Goal: Navigation & Orientation: Find specific page/section

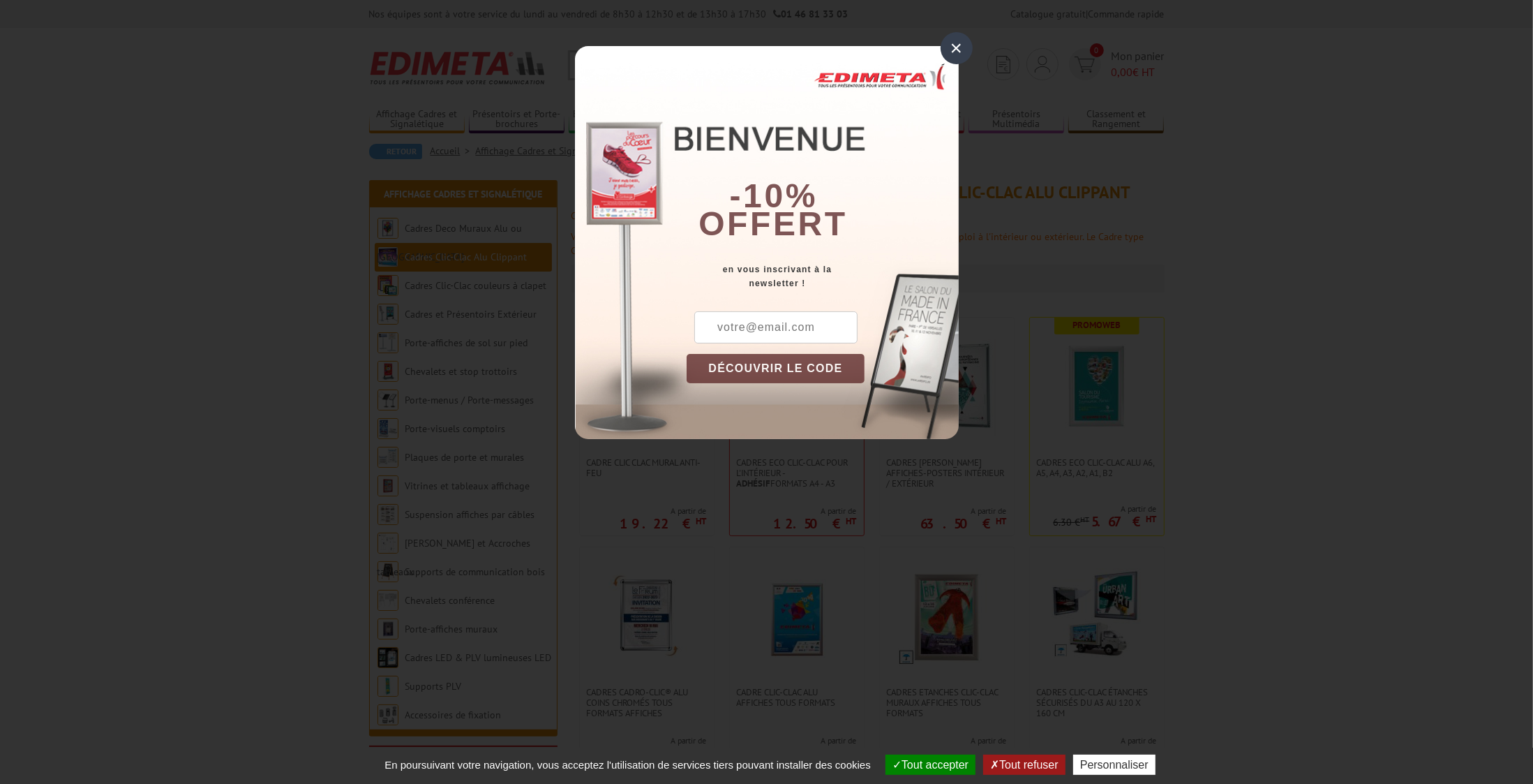
click at [956, 45] on div "×" at bounding box center [957, 48] width 32 height 32
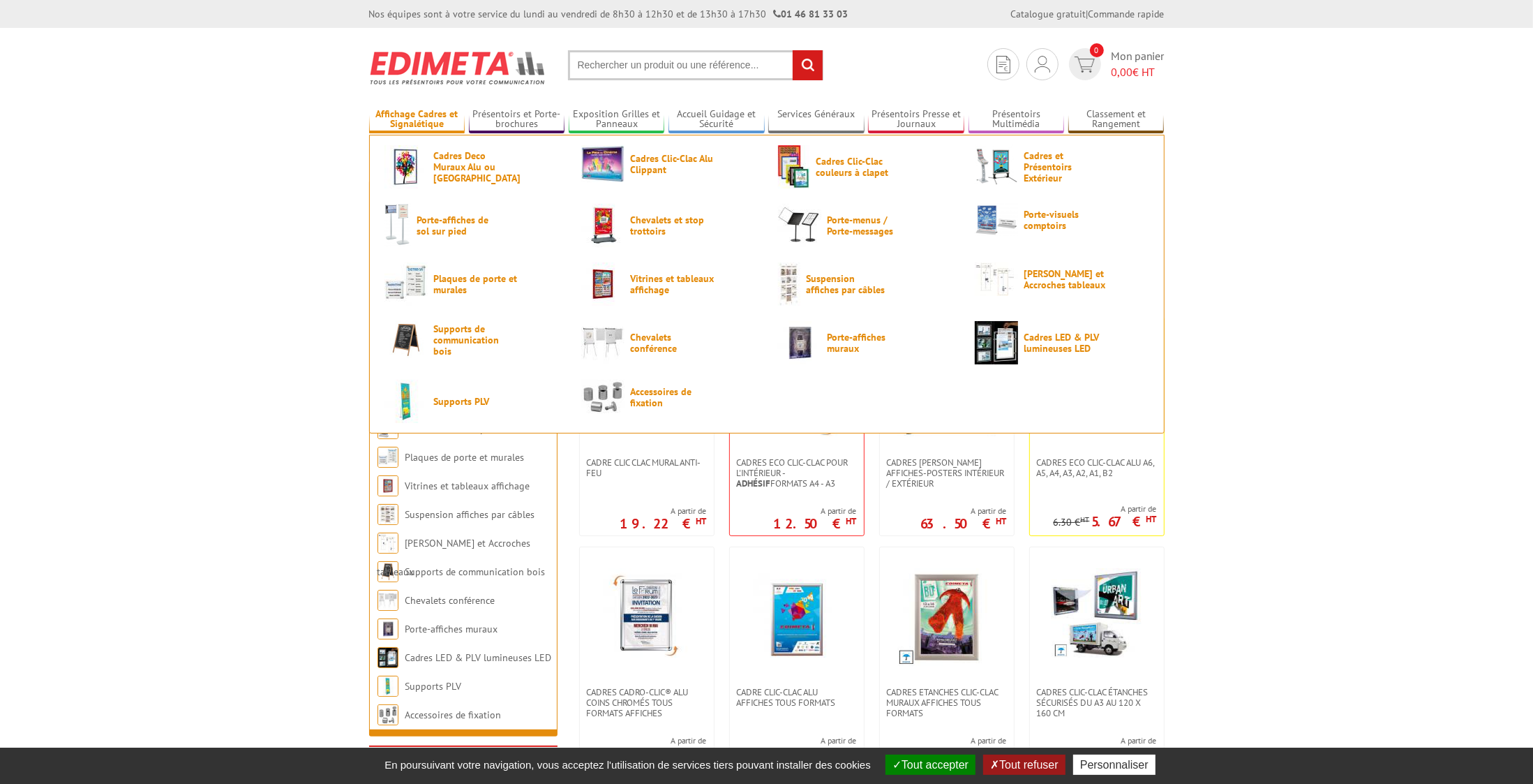
click at [397, 113] on link "Affichage Cadres et Signalétique" at bounding box center [417, 119] width 97 height 23
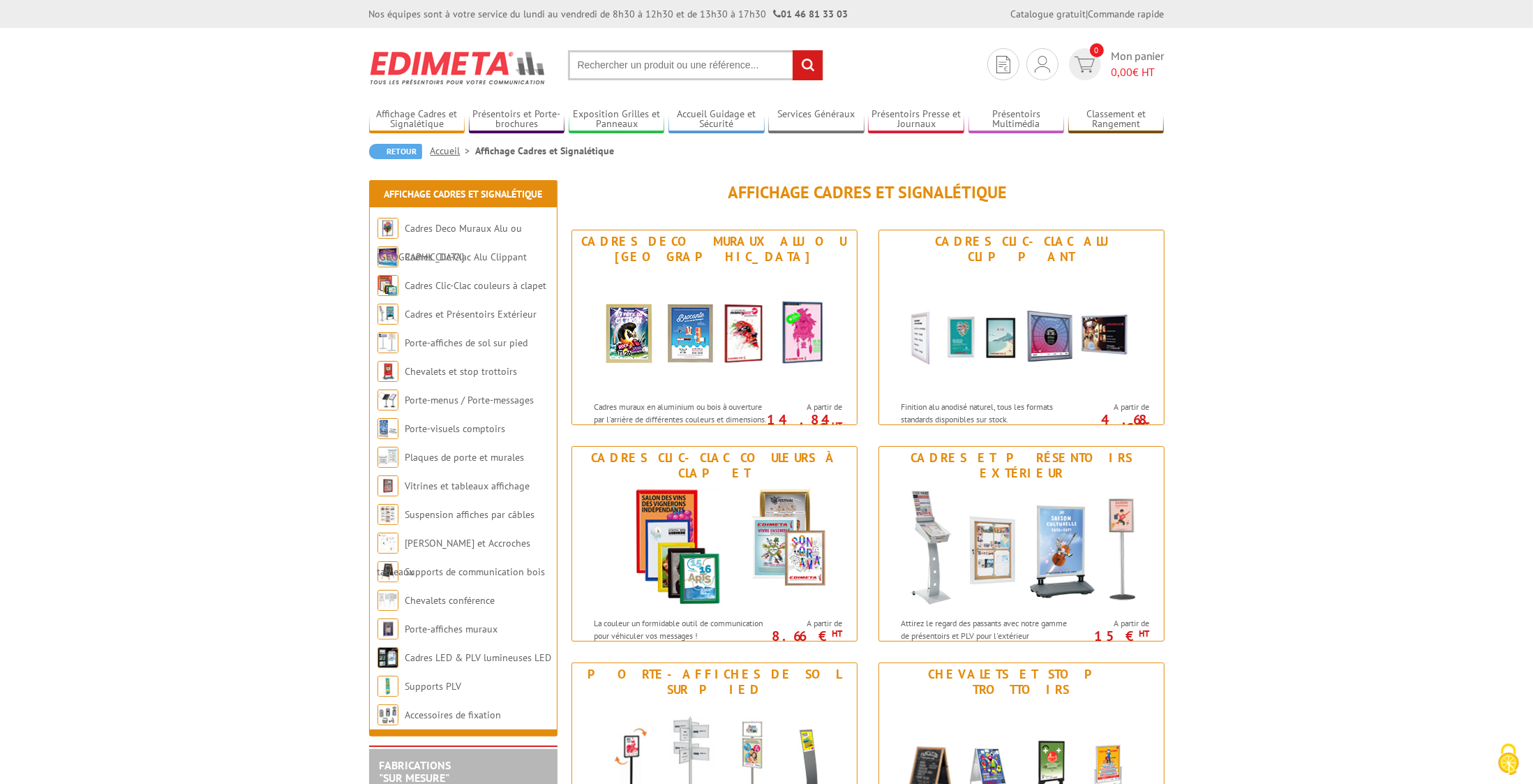
scroll to position [70, 0]
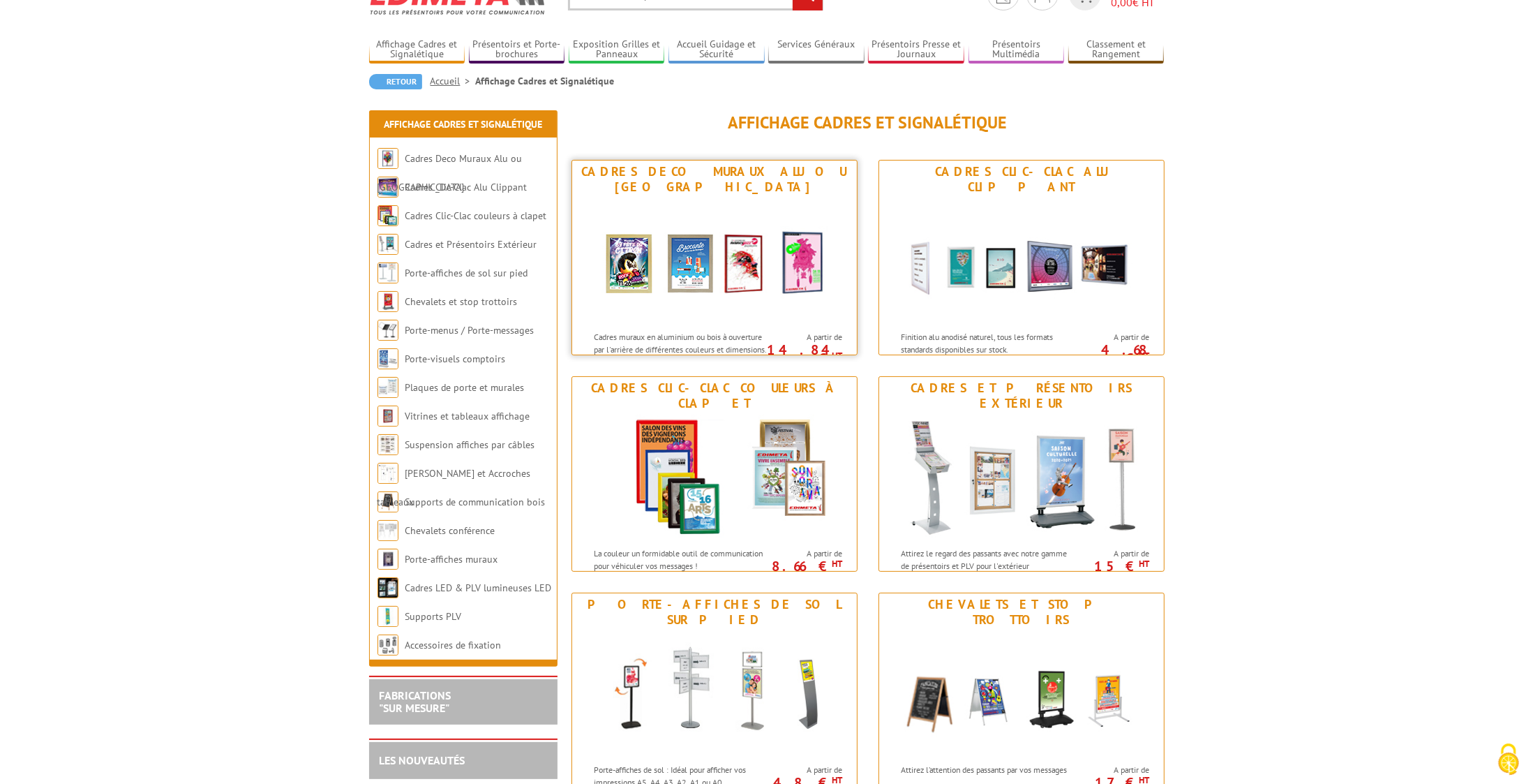
click at [680, 201] on img at bounding box center [715, 261] width 258 height 126
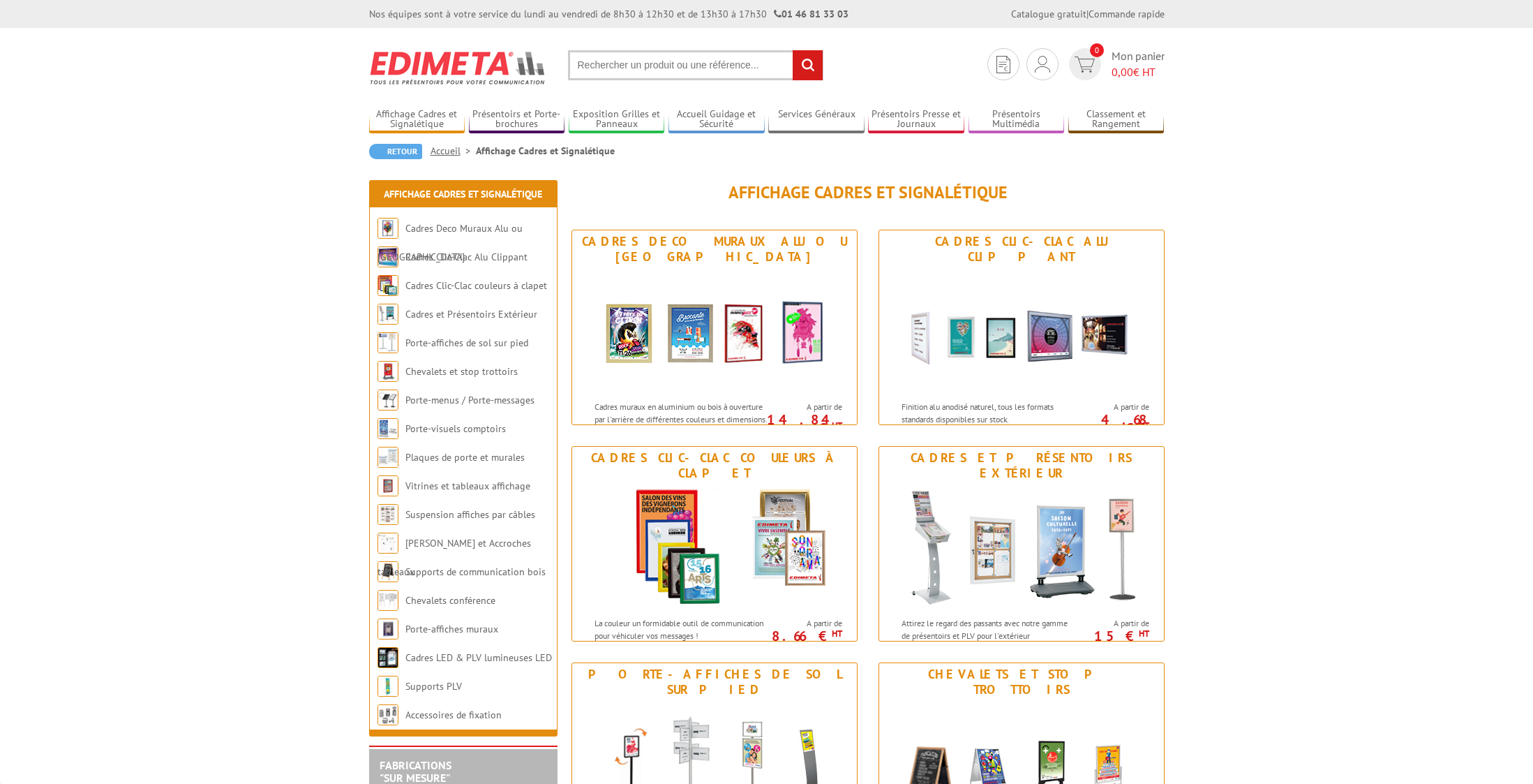
scroll to position [70, 0]
